Goal: Task Accomplishment & Management: Use online tool/utility

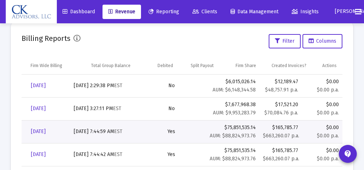
scroll to position [0, 125]
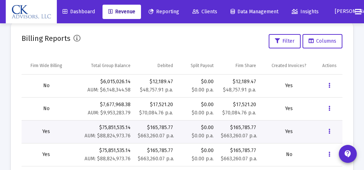
click at [329, 130] on icon "Data grid" at bounding box center [329, 132] width 2 height 9
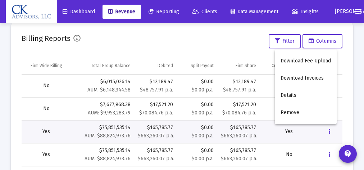
click at [344, 94] on div at bounding box center [182, 85] width 364 height 170
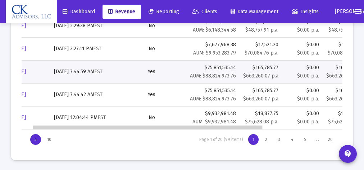
scroll to position [0, 0]
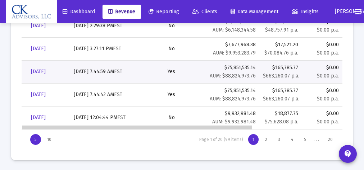
drag, startPoint x: 237, startPoint y: 128, endPoint x: 128, endPoint y: 120, distance: 109.6
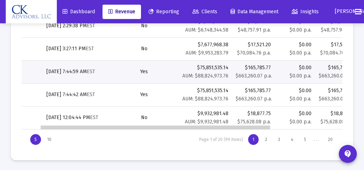
scroll to position [0, 30]
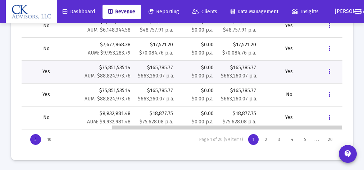
drag, startPoint x: 158, startPoint y: 127, endPoint x: 283, endPoint y: 131, distance: 124.8
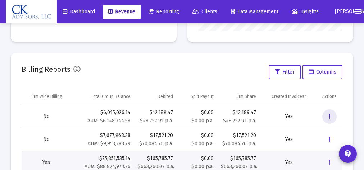
click at [330, 114] on button "Data grid" at bounding box center [329, 117] width 14 height 14
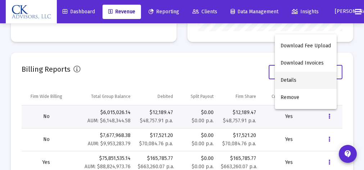
click at [294, 81] on button "Details" at bounding box center [306, 80] width 62 height 17
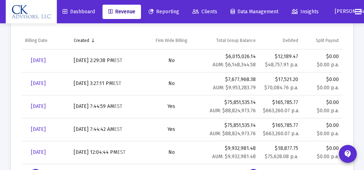
drag, startPoint x: 362, startPoint y: 126, endPoint x: 364, endPoint y: 112, distance: 14.2
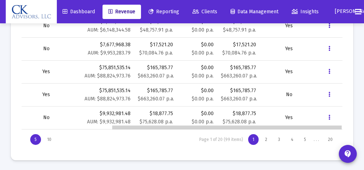
drag, startPoint x: 170, startPoint y: 128, endPoint x: 299, endPoint y: 125, distance: 129.4
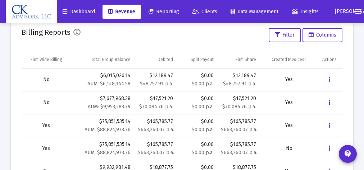
click at [330, 104] on button "Data grid" at bounding box center [329, 103] width 14 height 14
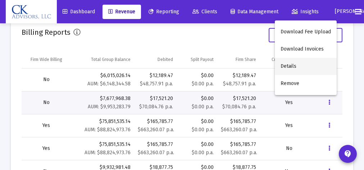
click at [292, 66] on button "Details" at bounding box center [306, 66] width 62 height 17
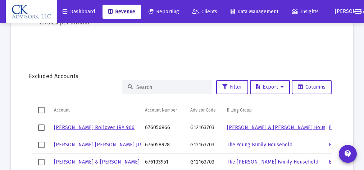
click at [42, 109] on span "Select all" at bounding box center [41, 110] width 6 height 6
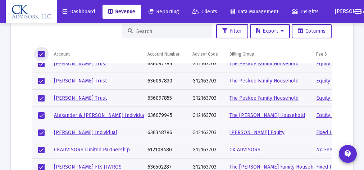
scroll to position [543, 0]
click at [40, 149] on span "Select row" at bounding box center [41, 150] width 6 height 6
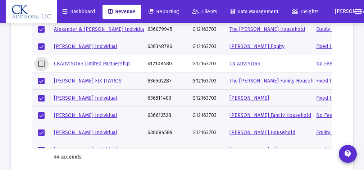
scroll to position [580, 0]
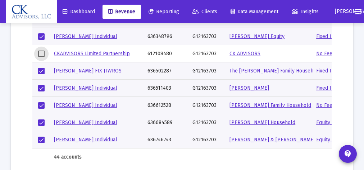
click at [39, 106] on span "Select row" at bounding box center [41, 105] width 6 height 6
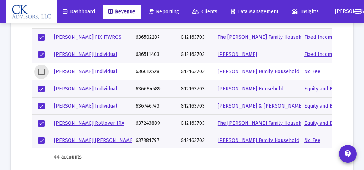
scroll to position [619, 0]
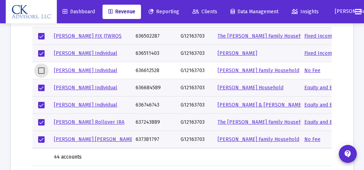
click at [42, 137] on span "Select row" at bounding box center [41, 140] width 6 height 6
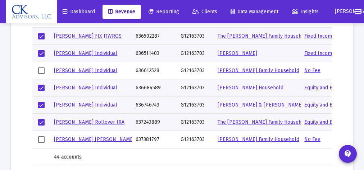
drag, startPoint x: 327, startPoint y: 127, endPoint x: 326, endPoint y: 138, distance: 11.1
click at [326, 138] on td "No Fee" at bounding box center [333, 139] width 65 height 17
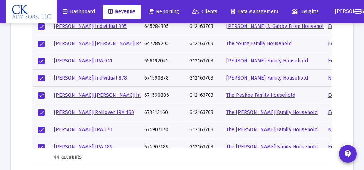
scroll to position [192, 0]
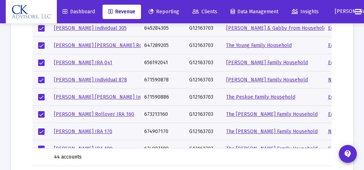
click at [38, 130] on span "Select row" at bounding box center [41, 132] width 6 height 6
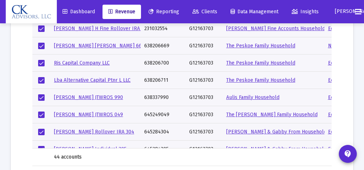
scroll to position [67, 0]
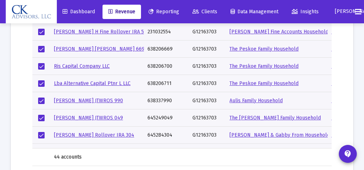
click at [43, 49] on span "Select row" at bounding box center [41, 49] width 6 height 6
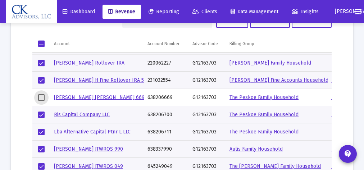
scroll to position [253, 0]
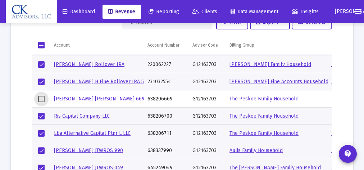
click at [39, 65] on span "Select row" at bounding box center [41, 64] width 6 height 6
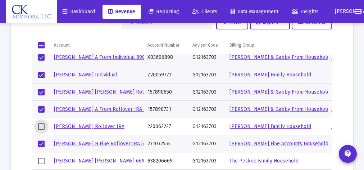
scroll to position [0, 0]
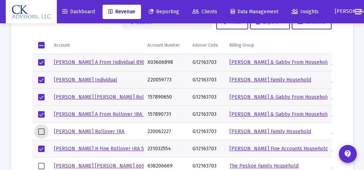
click at [40, 80] on span "Select row" at bounding box center [41, 80] width 6 height 6
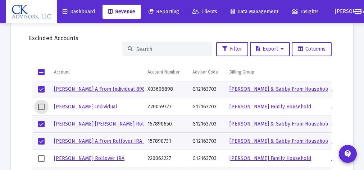
scroll to position [225, 0]
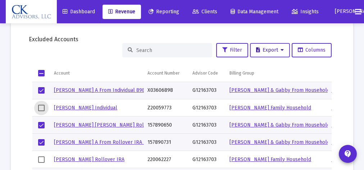
click at [281, 52] on icon at bounding box center [281, 50] width 3 height 5
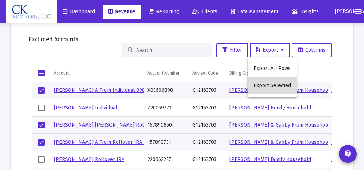
click at [280, 86] on button "Export Selected" at bounding box center [272, 85] width 49 height 17
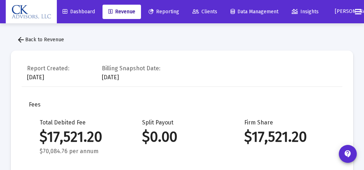
scroll to position [0, 0]
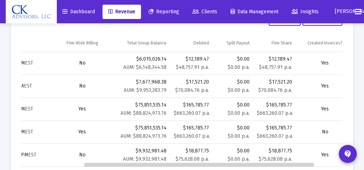
scroll to position [0, 110]
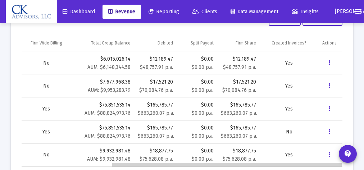
drag, startPoint x: 246, startPoint y: 165, endPoint x: 348, endPoint y: 165, distance: 102.4
click at [329, 108] on icon "Data grid" at bounding box center [329, 109] width 2 height 9
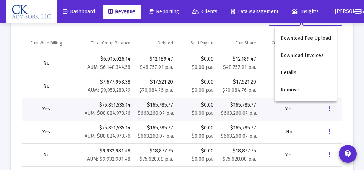
click at [352, 81] on div at bounding box center [182, 85] width 364 height 170
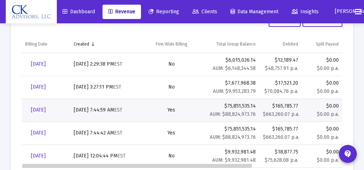
drag, startPoint x: 253, startPoint y: 166, endPoint x: 138, endPoint y: 165, distance: 115.0
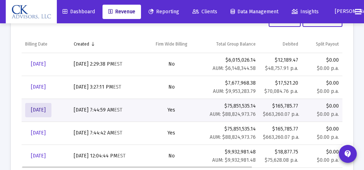
click at [46, 110] on span "[DATE]" at bounding box center [38, 110] width 15 height 6
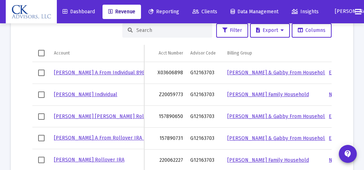
click at [42, 52] on span "Select all" at bounding box center [41, 53] width 6 height 6
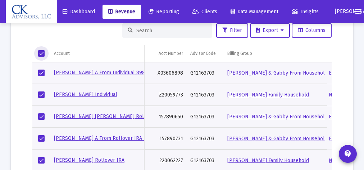
click at [41, 95] on span "Select row" at bounding box center [41, 95] width 6 height 6
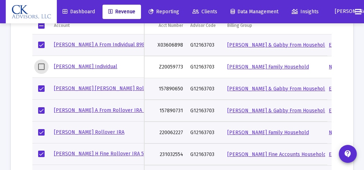
click at [42, 129] on span "Select row" at bounding box center [41, 132] width 6 height 6
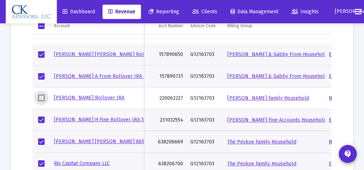
scroll to position [51, 0]
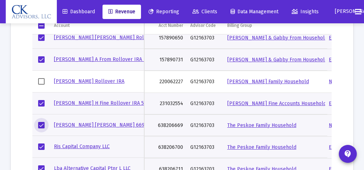
click at [39, 123] on span "Select row" at bounding box center [41, 125] width 6 height 6
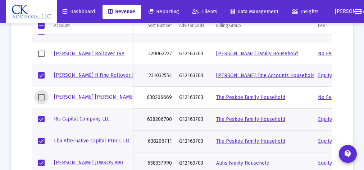
scroll to position [650, 0]
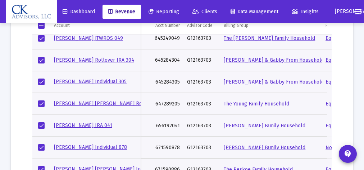
click at [40, 147] on span "Select row" at bounding box center [41, 148] width 6 height 6
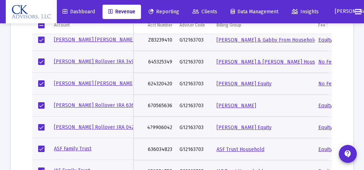
click at [43, 82] on span "Select row" at bounding box center [41, 84] width 6 height 6
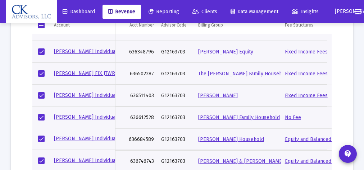
click at [44, 115] on span "Select row" at bounding box center [41, 117] width 6 height 6
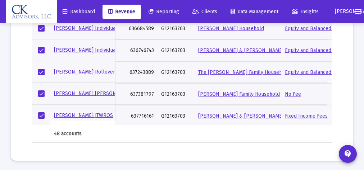
click at [44, 91] on span "Select row" at bounding box center [41, 94] width 6 height 6
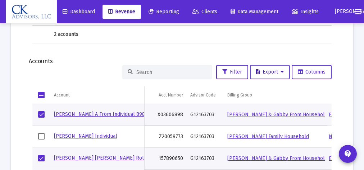
click at [256, 72] on icon at bounding box center [258, 72] width 4 height 5
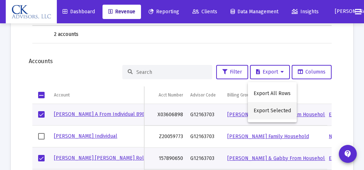
click at [275, 110] on button "Export Selected" at bounding box center [272, 110] width 49 height 17
